Goal: Task Accomplishment & Management: Use online tool/utility

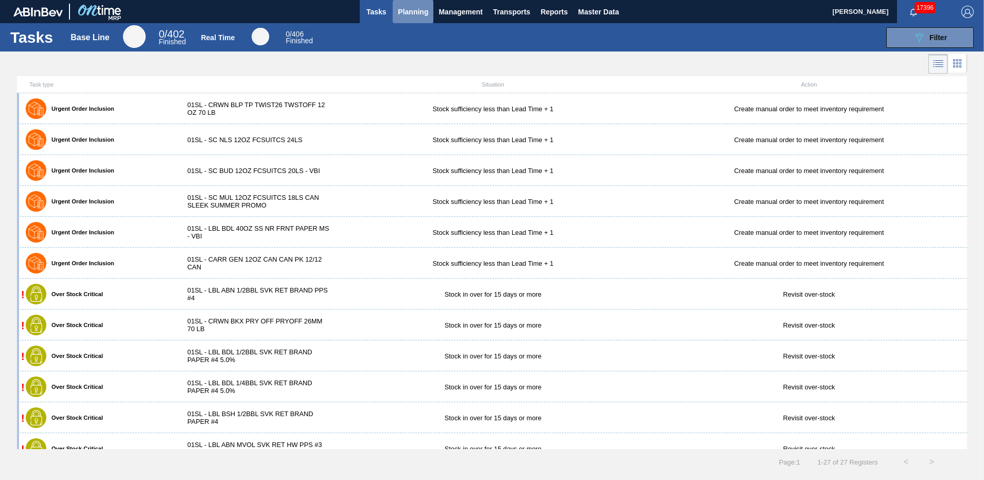
click at [405, 11] on span "Planning" at bounding box center [413, 12] width 30 height 12
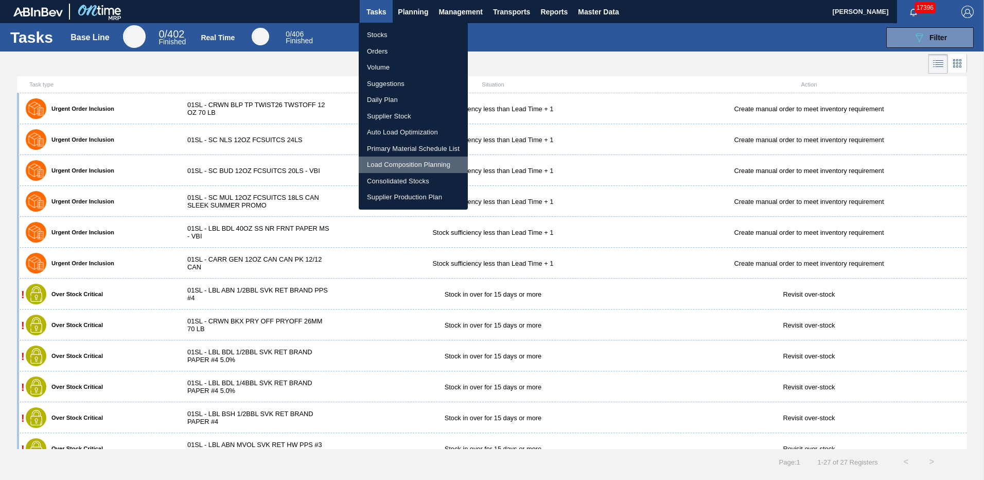
click at [423, 158] on li "Load Composition Planning" at bounding box center [413, 164] width 109 height 16
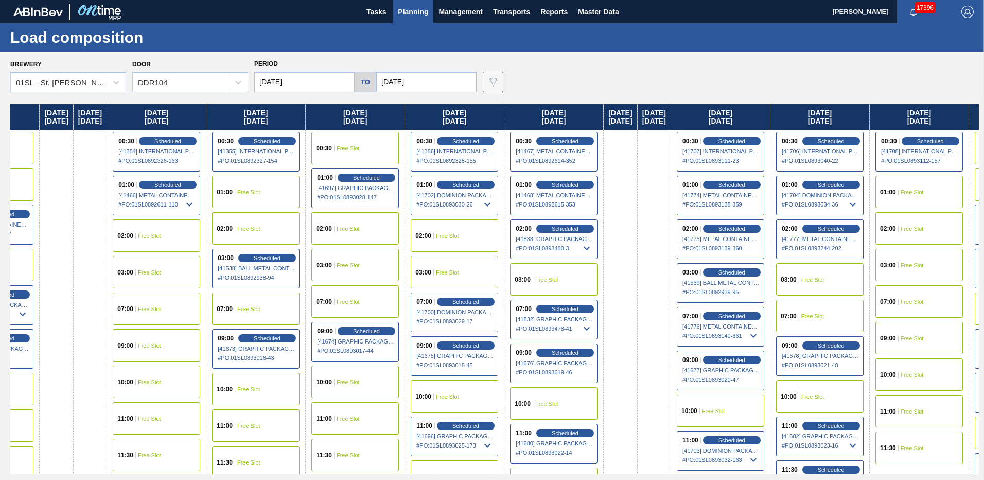
drag, startPoint x: 767, startPoint y: 208, endPoint x: 330, endPoint y: 152, distance: 440.9
click at [330, 152] on div "[DATE] [DATE] 11:30 Free Slot [DATE] 02:00 Free Slot 10:00 Free Slot 11:30 Free…" at bounding box center [494, 289] width 968 height 370
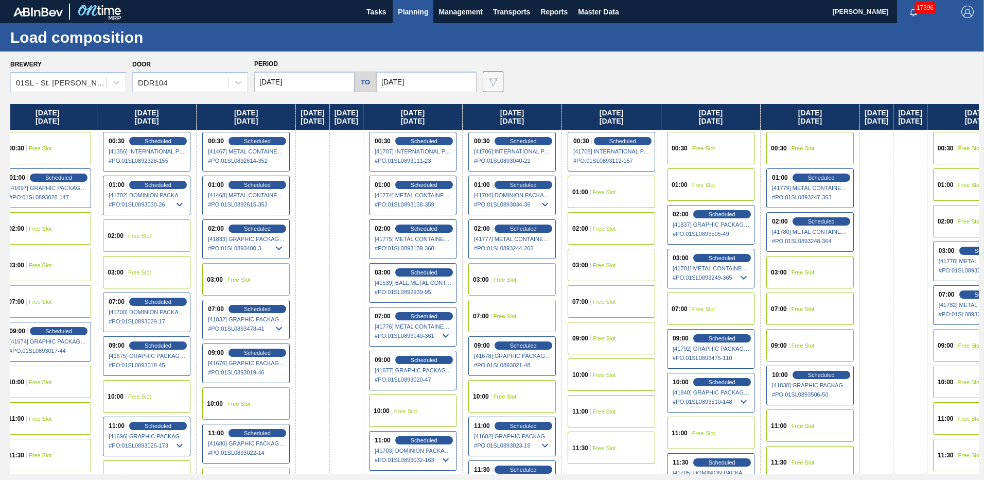
scroll to position [0, 813]
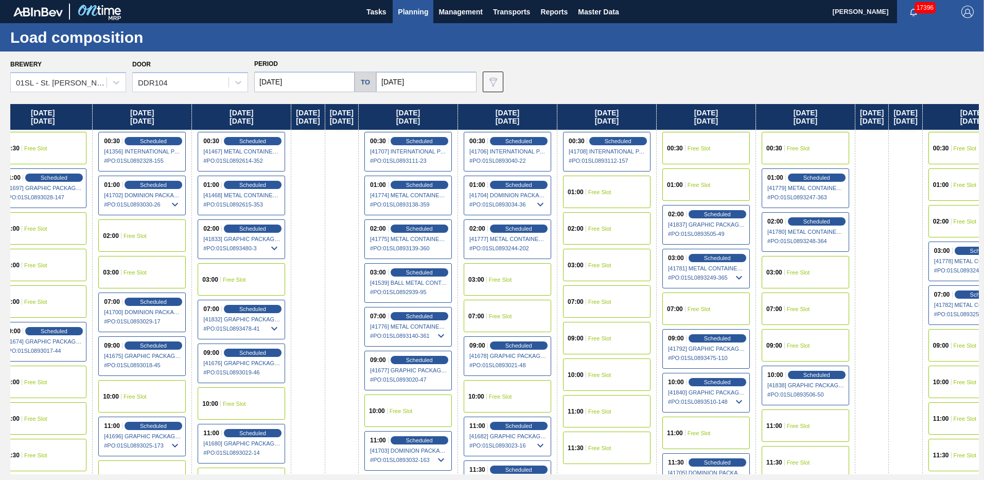
drag, startPoint x: 771, startPoint y: 202, endPoint x: 448, endPoint y: 169, distance: 324.3
click at [448, 169] on div "[DATE] [DATE] 11:30 Free Slot [DATE] 02:00 Free Slot 10:00 Free Slot 11:30 Free…" at bounding box center [494, 289] width 968 height 370
click at [732, 210] on span "Scheduled" at bounding box center [716, 213] width 29 height 7
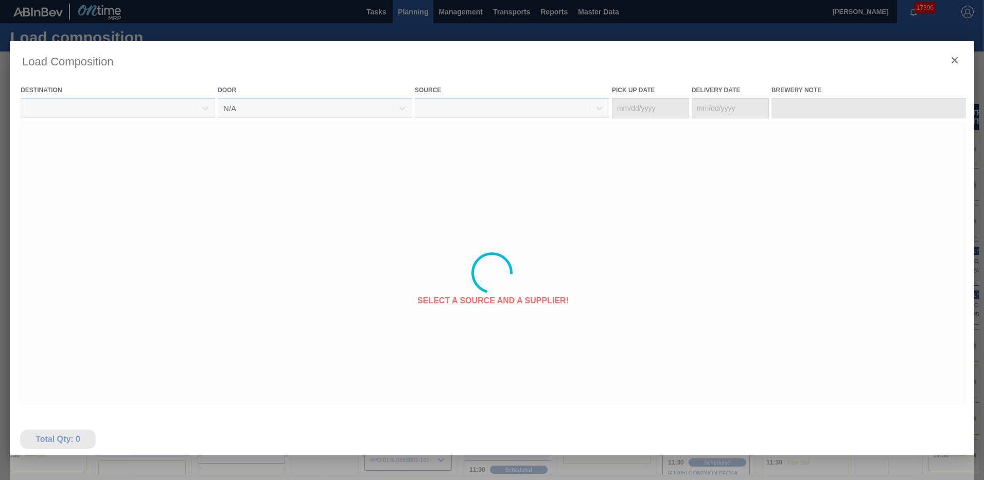
type Date "[DATE]"
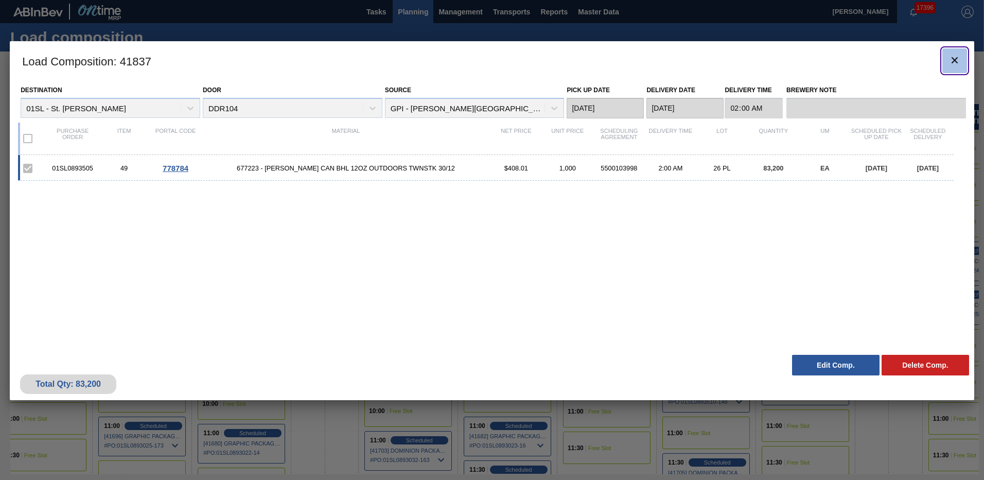
click at [954, 58] on icon "botão de ícone" at bounding box center [954, 60] width 12 height 12
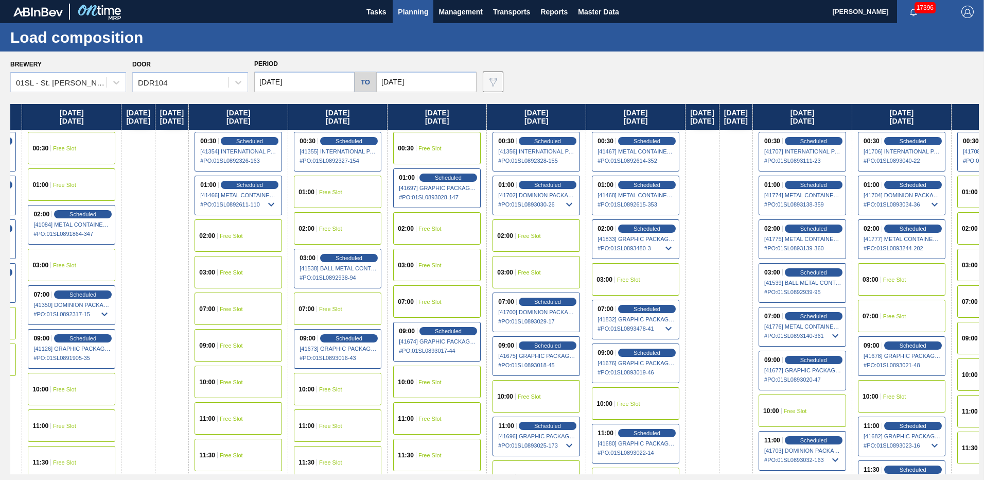
drag, startPoint x: 713, startPoint y: 423, endPoint x: 397, endPoint y: 401, distance: 316.2
click at [397, 401] on div "[DATE] [DATE] 11:30 Free Slot [DATE] 02:00 Free Slot 10:00 Free Slot 11:30 Free…" at bounding box center [494, 289] width 968 height 370
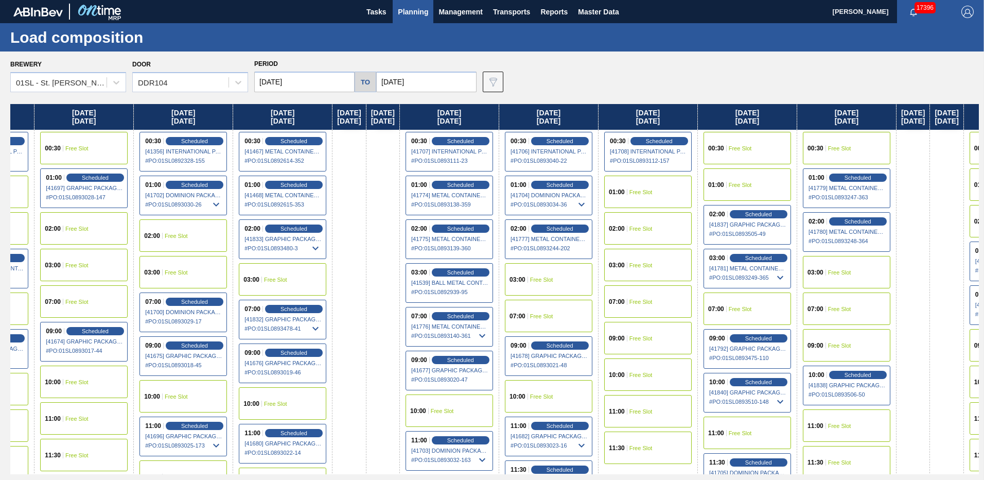
drag, startPoint x: 765, startPoint y: 376, endPoint x: 419, endPoint y: 379, distance: 345.3
click at [419, 379] on div "[DATE] [DATE] 11:30 Free Slot [DATE] 02:00 Free Slot 10:00 Free Slot 11:30 Free…" at bounding box center [494, 289] width 968 height 370
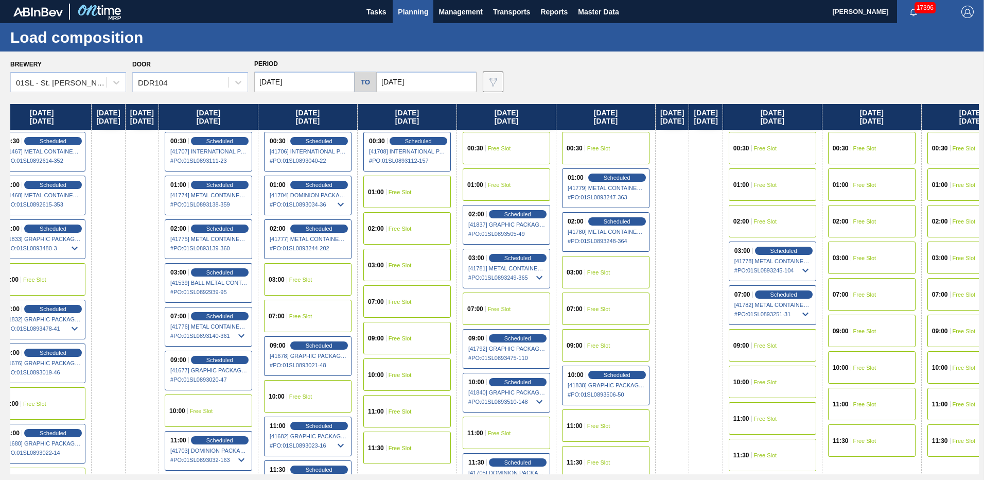
scroll to position [0, 1011]
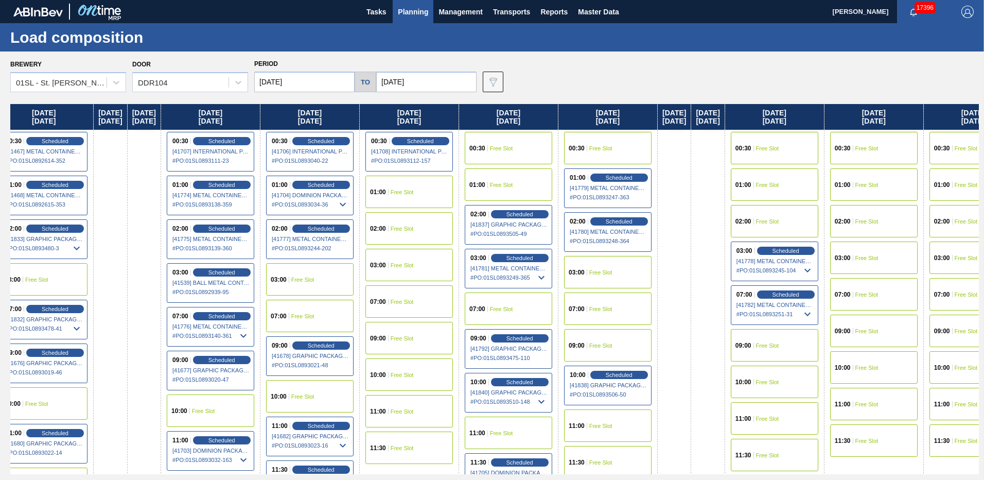
drag, startPoint x: 793, startPoint y: 371, endPoint x: 552, endPoint y: 365, distance: 241.4
click at [552, 365] on div "[DATE] [DATE] 11:30 Free Slot [DATE] 02:00 Free Slot 10:00 Free Slot 11:30 Free…" at bounding box center [494, 289] width 968 height 370
click at [724, 385] on div "[DATE]" at bounding box center [707, 306] width 33 height 405
